Goal: Complete application form

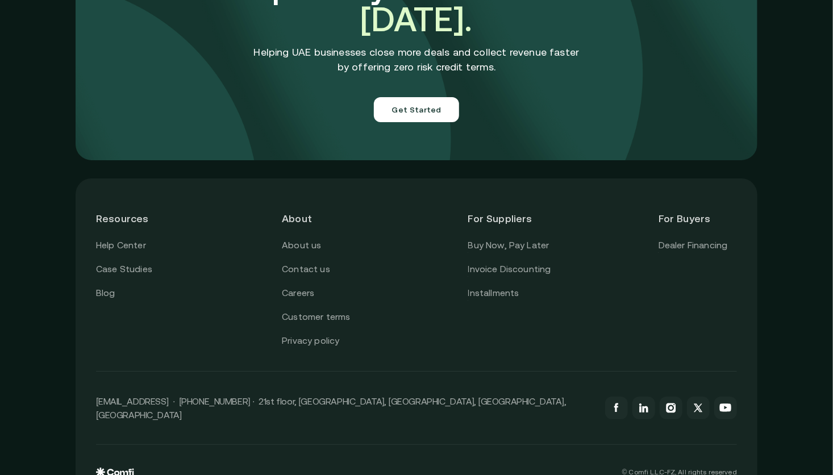
scroll to position [4025, 0]
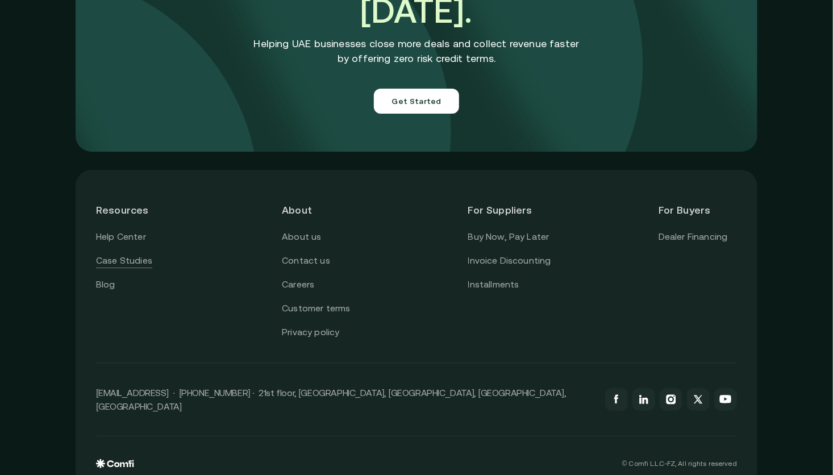
click at [138, 253] on link "Case Studies" at bounding box center [124, 260] width 56 height 15
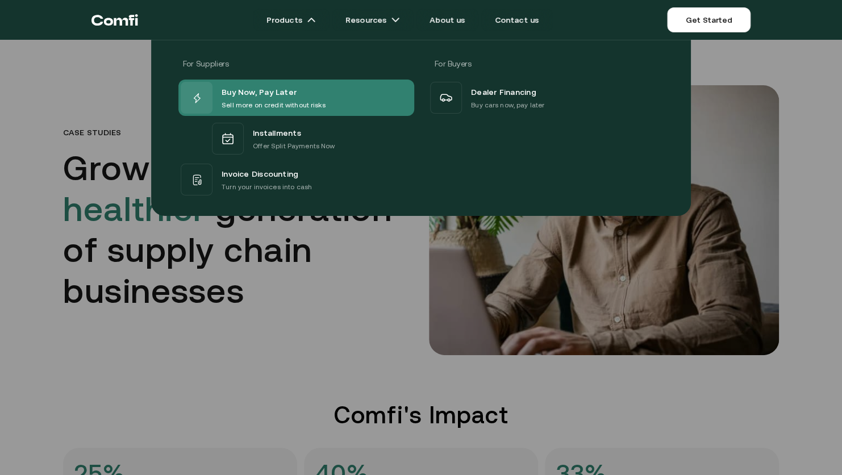
click at [273, 87] on span "Buy Now, Pay Later" at bounding box center [259, 92] width 75 height 15
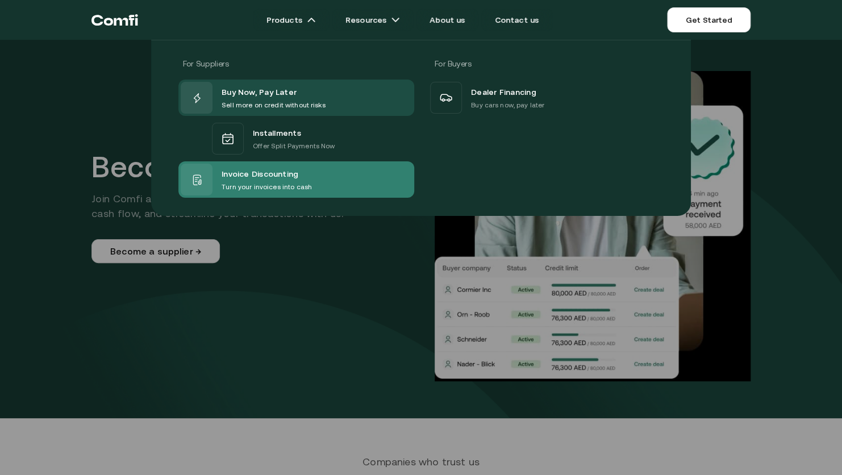
click at [287, 166] on span "Invoice Discounting" at bounding box center [260, 173] width 77 height 15
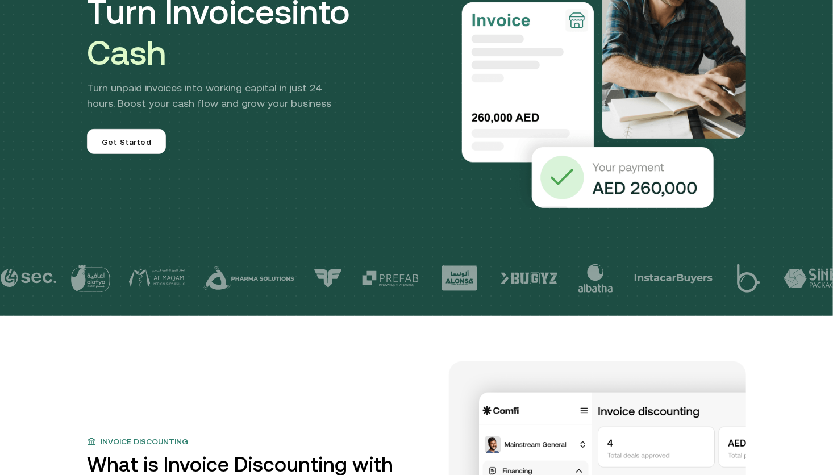
scroll to position [127, 0]
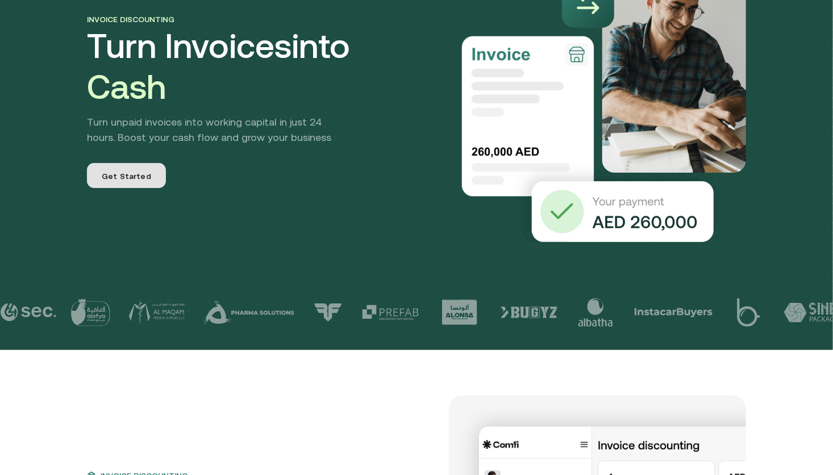
click at [139, 171] on span "Get Started" at bounding box center [126, 176] width 49 height 12
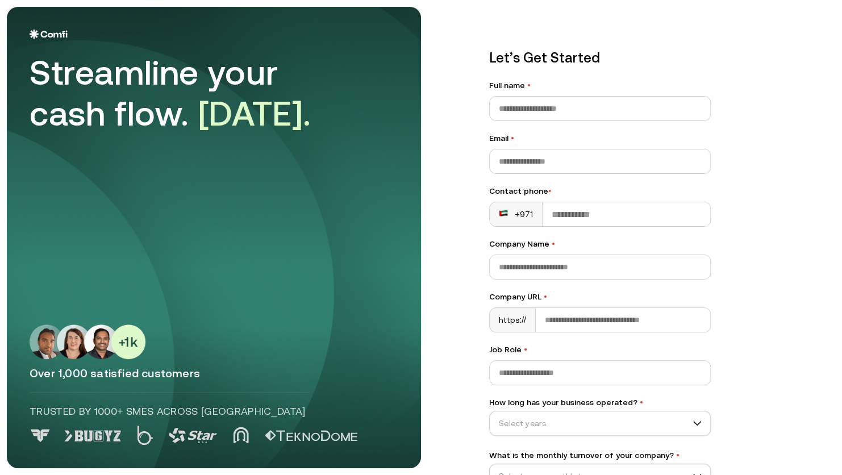
scroll to position [1, 0]
click at [525, 113] on input "Full name •" at bounding box center [600, 107] width 220 height 24
click at [432, 86] on main "Streamline your cash flow. Today. Over 1,000 satisfied customers Trusted by 100…" at bounding box center [421, 237] width 842 height 475
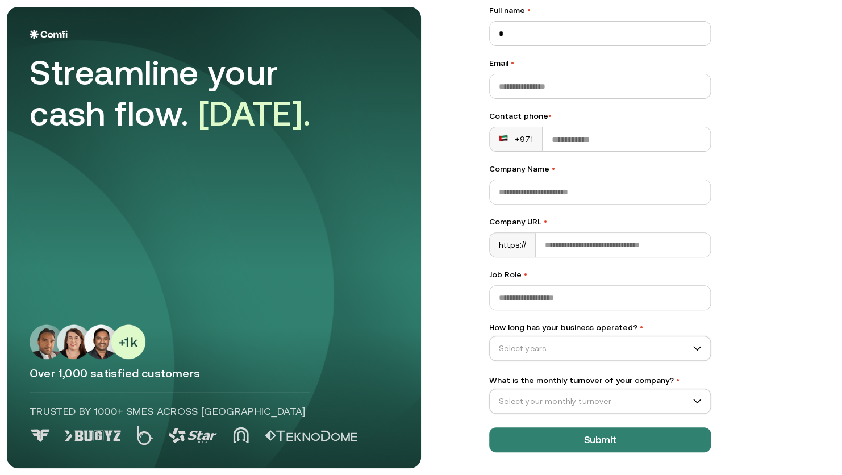
scroll to position [74, 0]
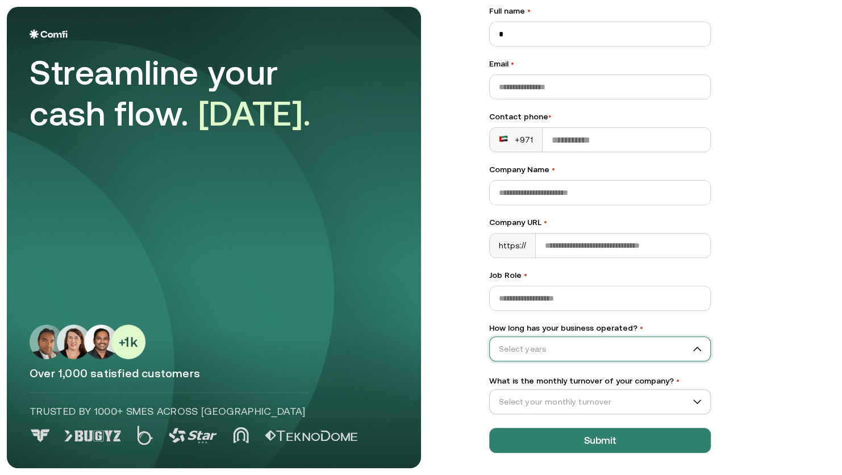
click at [499, 343] on input "How long has your business operated? •" at bounding box center [595, 348] width 210 height 17
click at [545, 420] on div "3+ years" at bounding box center [595, 414] width 211 height 18
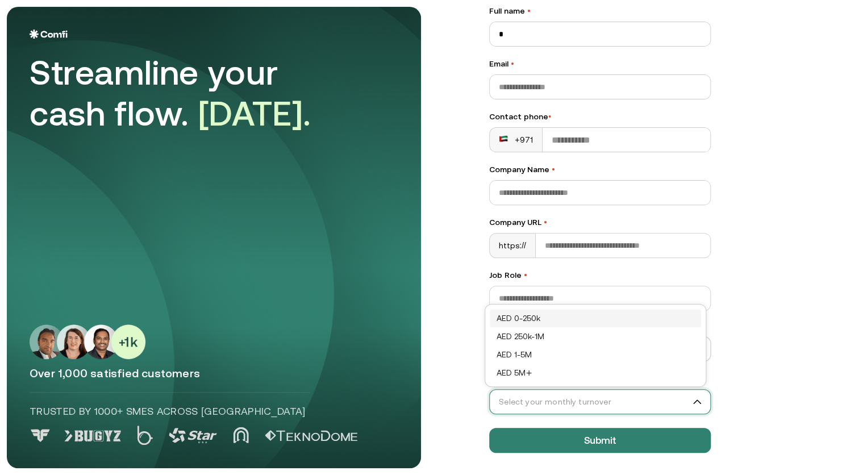
click at [553, 399] on input "What is the monthly turnover of your company? •" at bounding box center [595, 401] width 210 height 17
click at [562, 318] on div "AED 0-250k" at bounding box center [595, 318] width 198 height 12
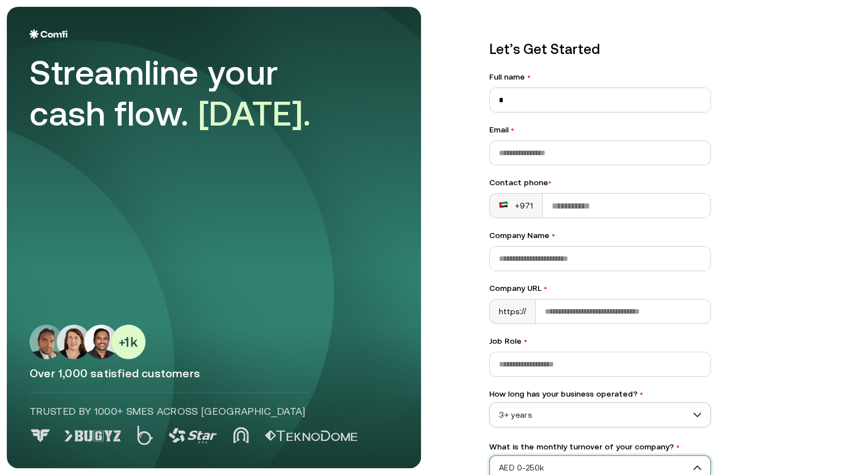
scroll to position [7, 0]
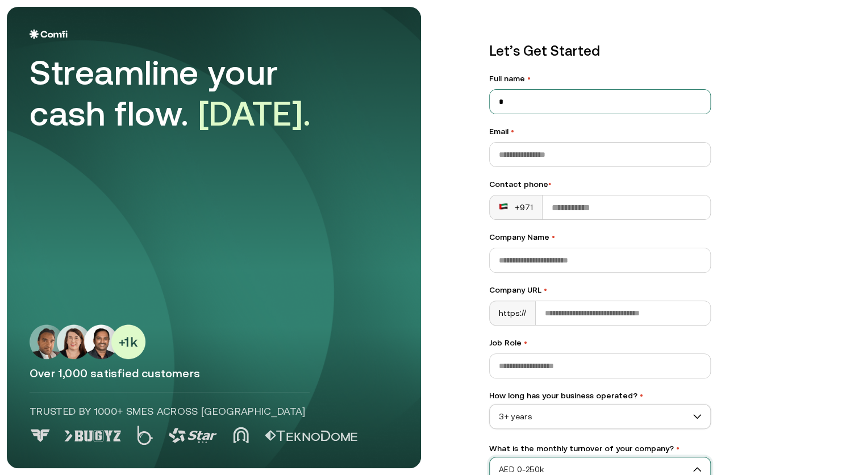
click at [521, 108] on input "*" at bounding box center [600, 102] width 220 height 24
type input "**********"
